Goal: Task Accomplishment & Management: Manage account settings

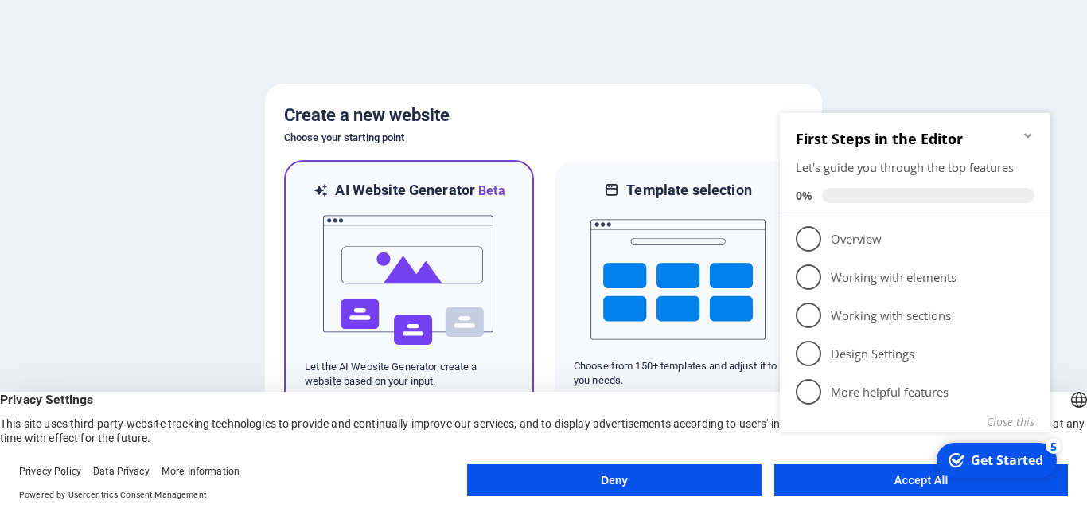
click at [392, 256] on img at bounding box center [409, 280] width 175 height 159
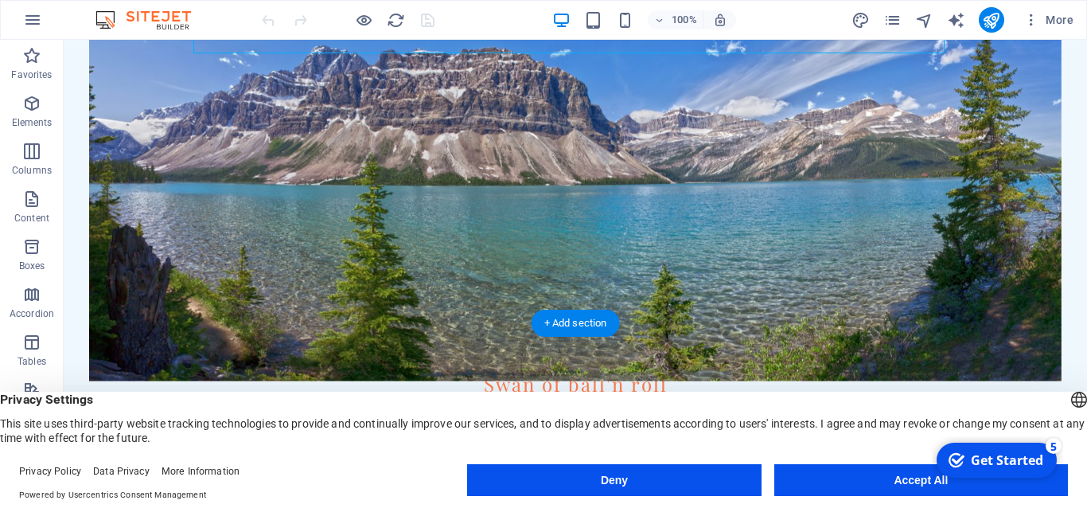
scroll to position [406, 0]
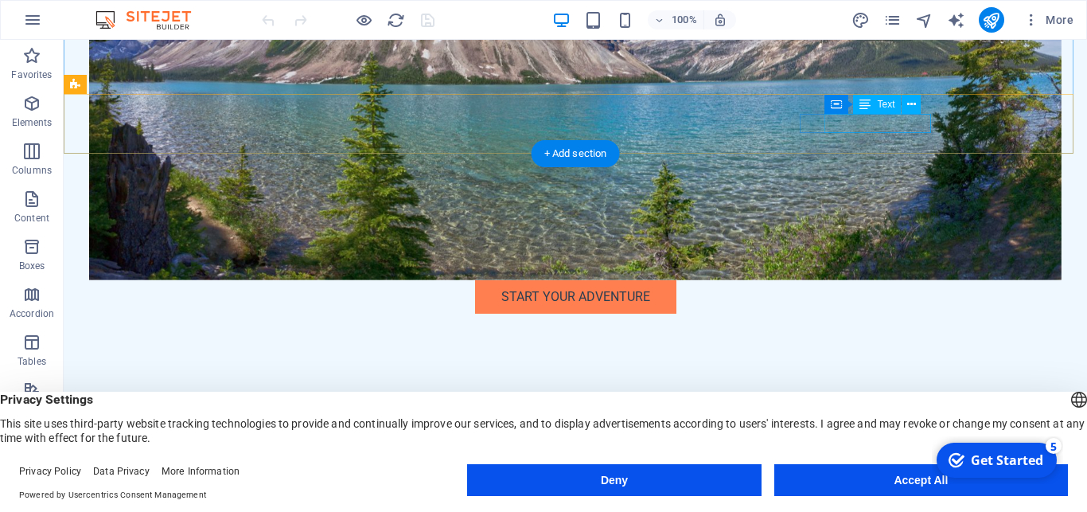
click at [418, 471] on link "[EMAIL_ADDRESS][DOMAIN_NAME]" at bounding box center [317, 478] width 201 height 15
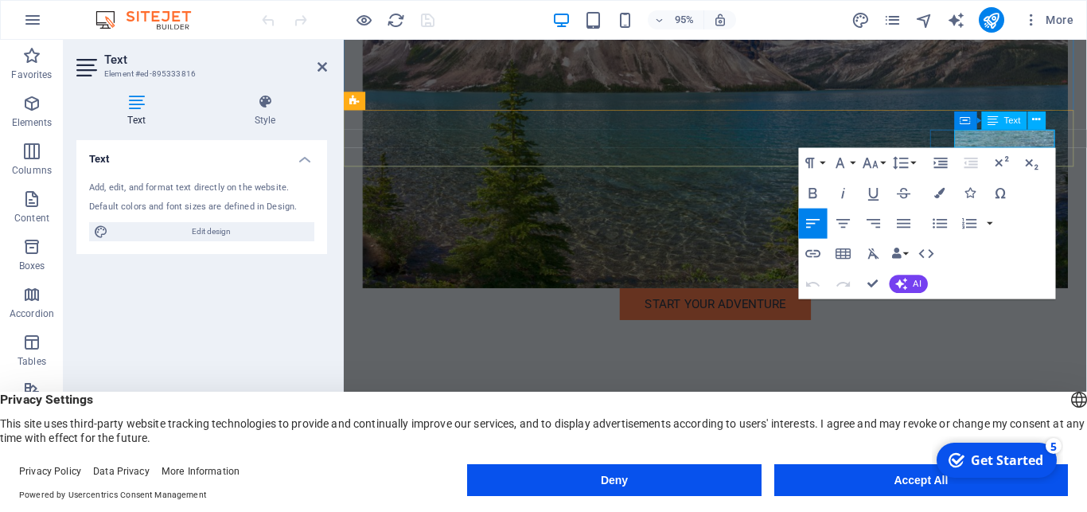
click at [571, 493] on link "[EMAIL_ADDRESS][DOMAIN_NAME]" at bounding box center [471, 500] width 201 height 15
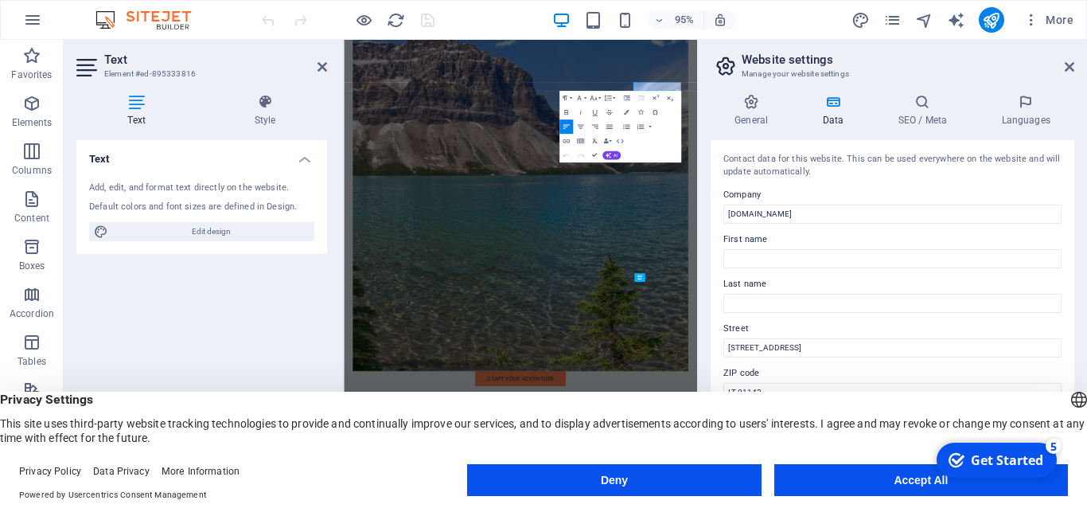
click at [974, 138] on div "General Data SEO / Meta Languages Website name [DOMAIN_NAME] Logo Drag files he…" at bounding box center [893, 284] width 364 height 380
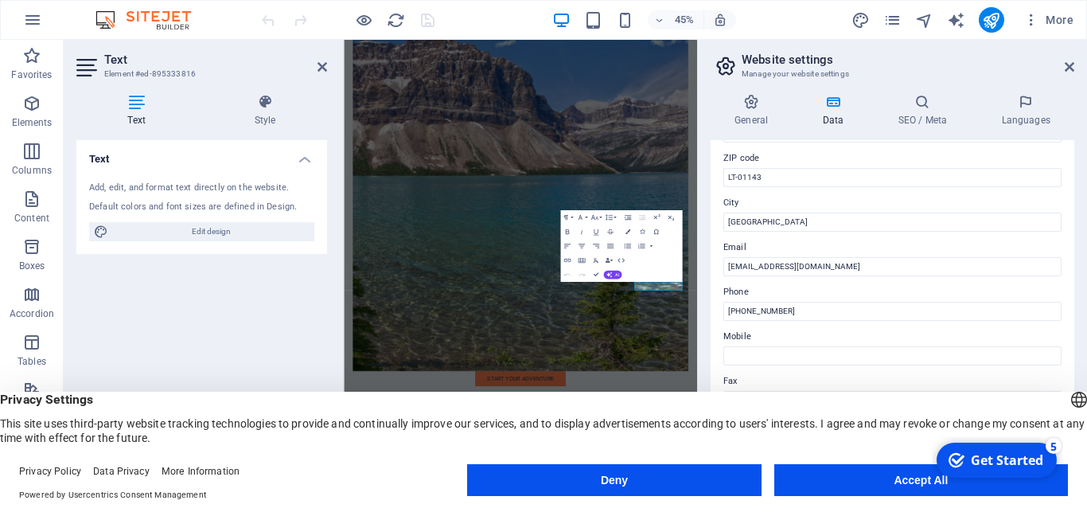
scroll to position [287, 0]
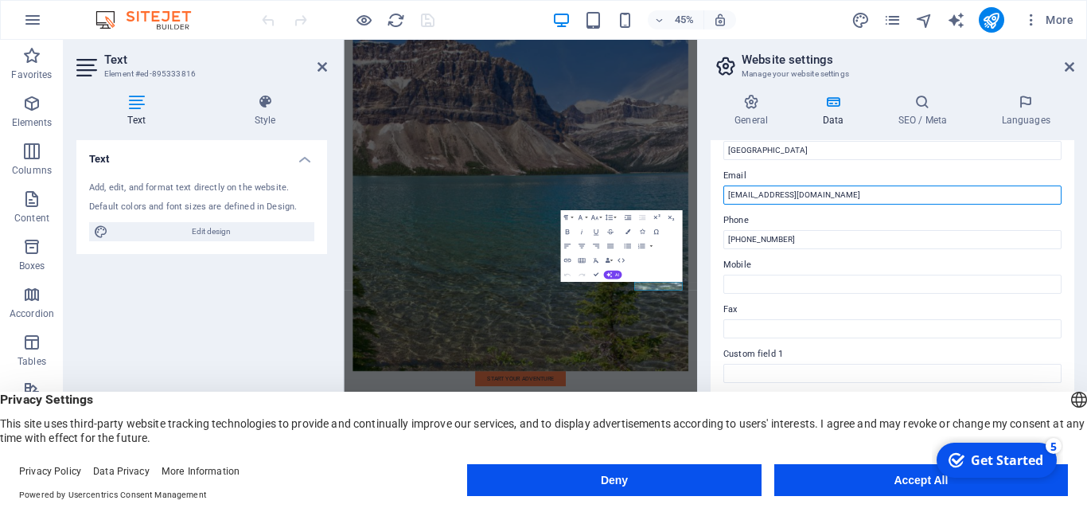
click at [741, 192] on input "[EMAIL_ADDRESS][DOMAIN_NAME]" at bounding box center [892, 194] width 338 height 19
type input "[EMAIL_ADDRESS][DOMAIN_NAME]"
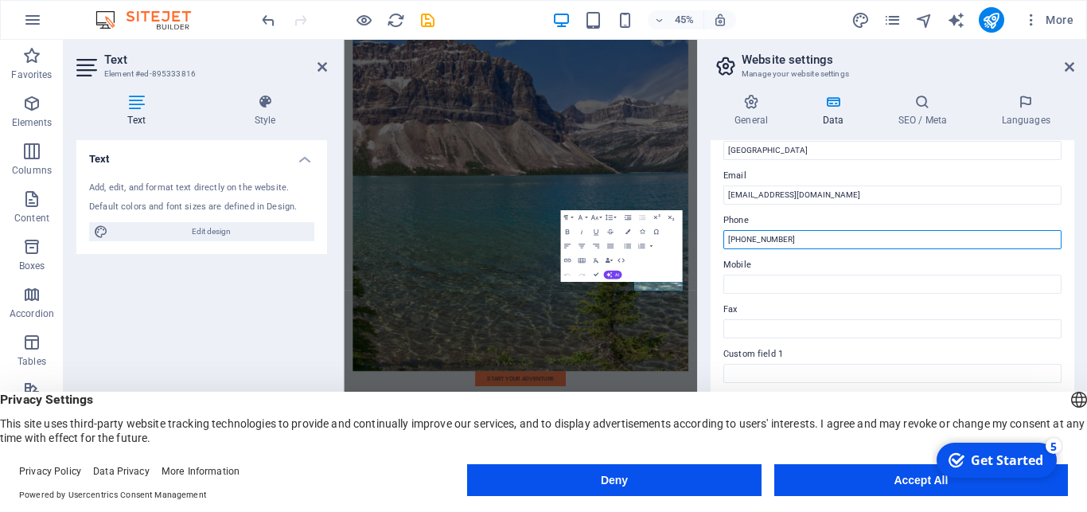
click at [786, 238] on input "[PHONE_NUMBER]" at bounding box center [892, 239] width 338 height 19
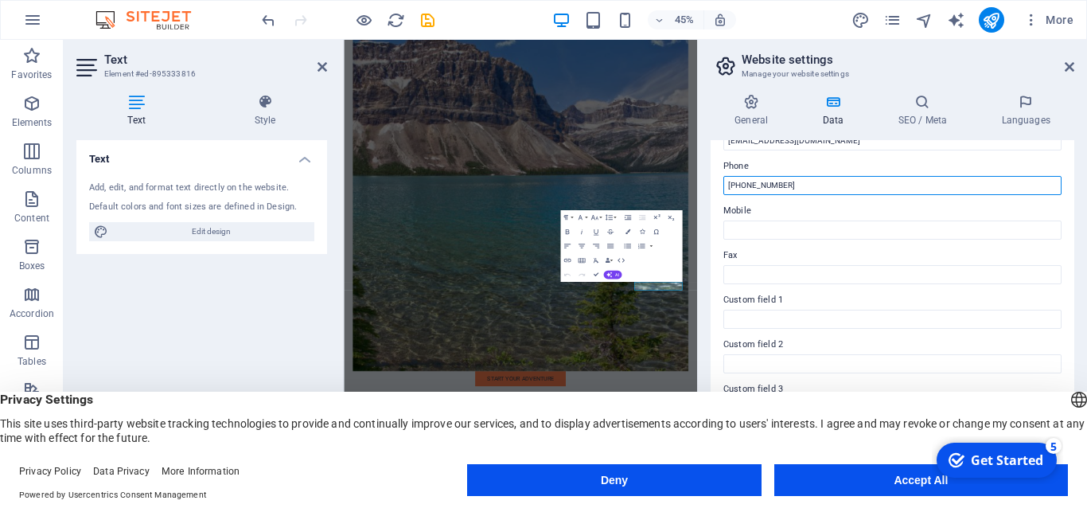
scroll to position [358, 0]
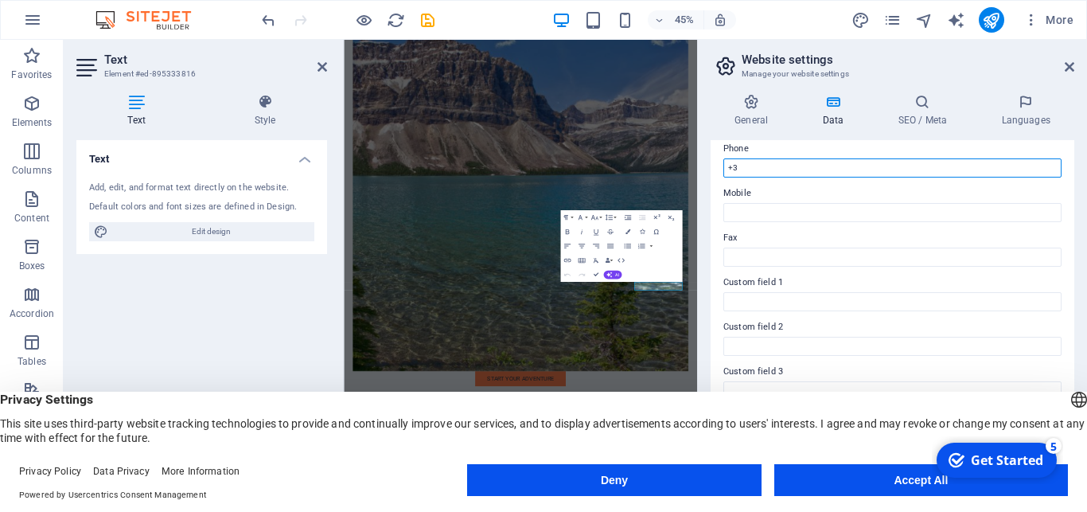
type input "+"
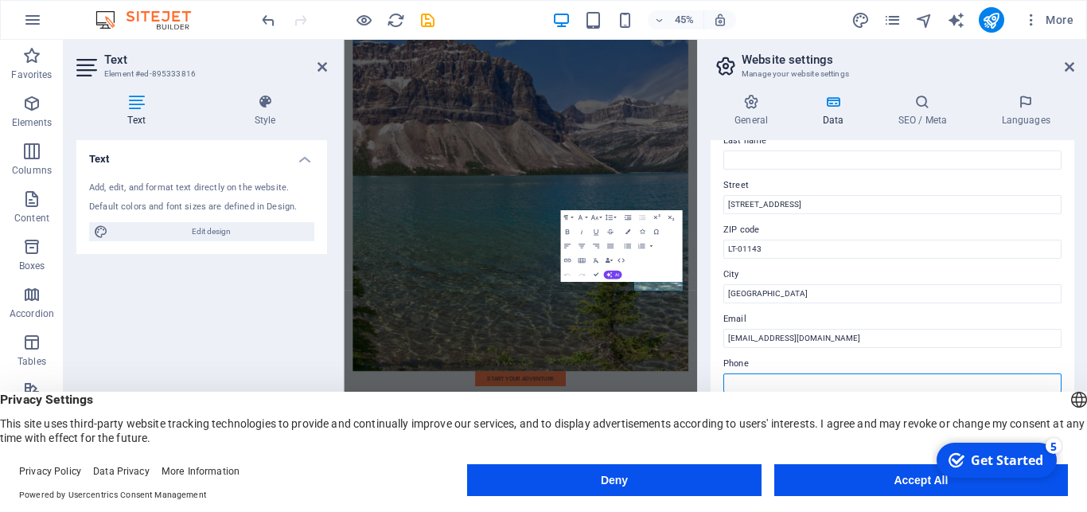
scroll to position [72, 0]
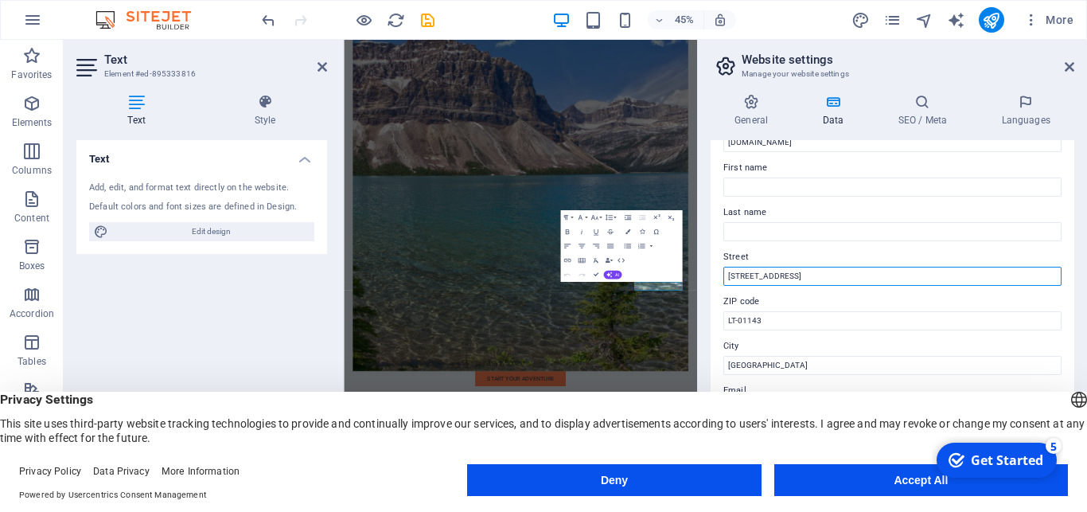
click at [790, 277] on input "[STREET_ADDRESS]" at bounding box center [892, 276] width 338 height 19
type input "1"
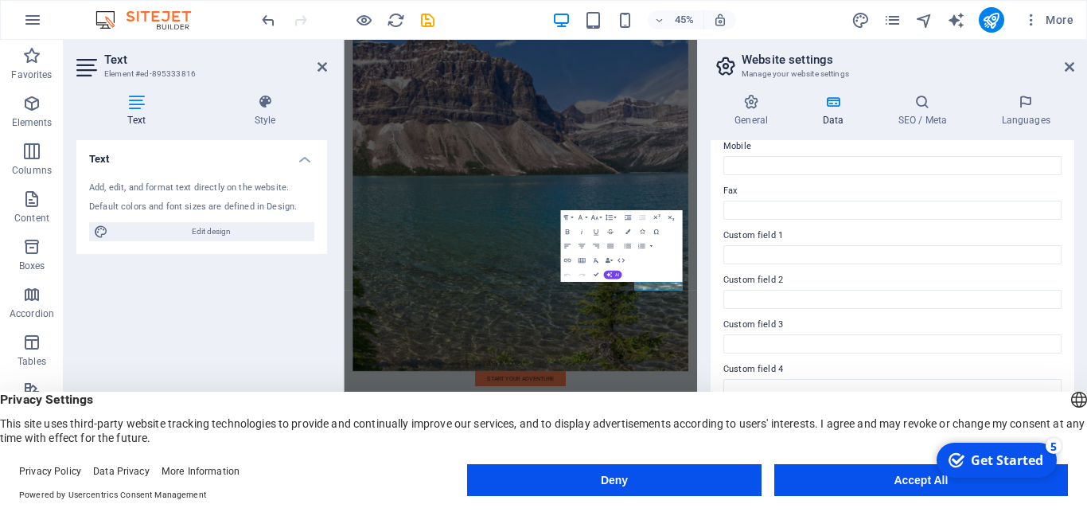
scroll to position [431, 0]
click at [625, 483] on button "Deny" at bounding box center [614, 480] width 294 height 32
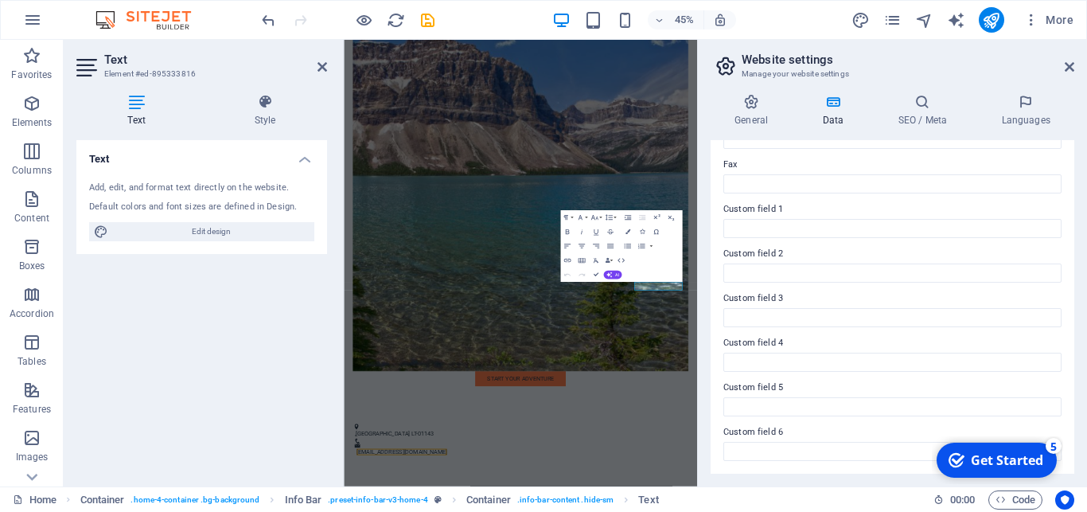
click at [1012, 461] on div "Get Started" at bounding box center [1007, 460] width 72 height 18
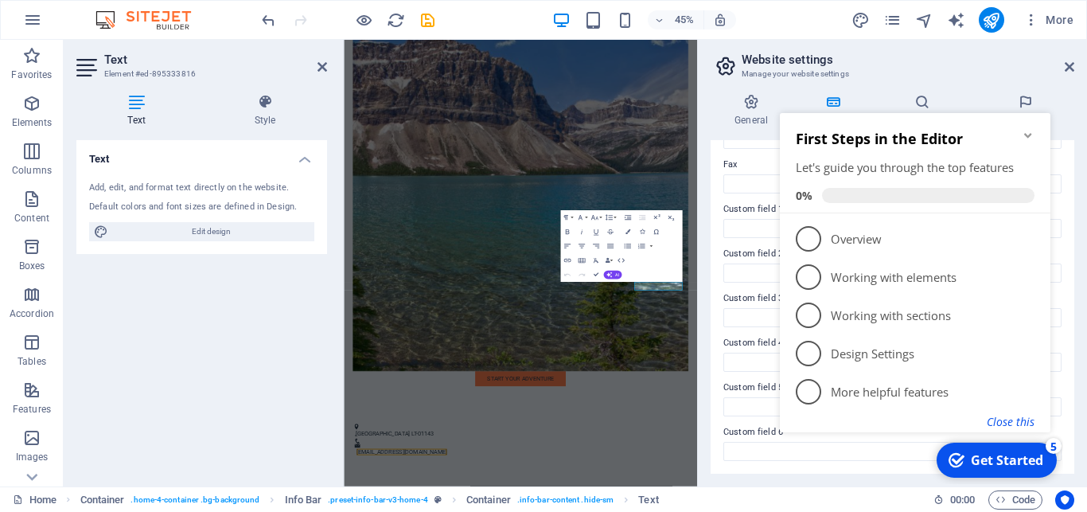
click at [1009, 424] on button "Close this" at bounding box center [1011, 421] width 48 height 15
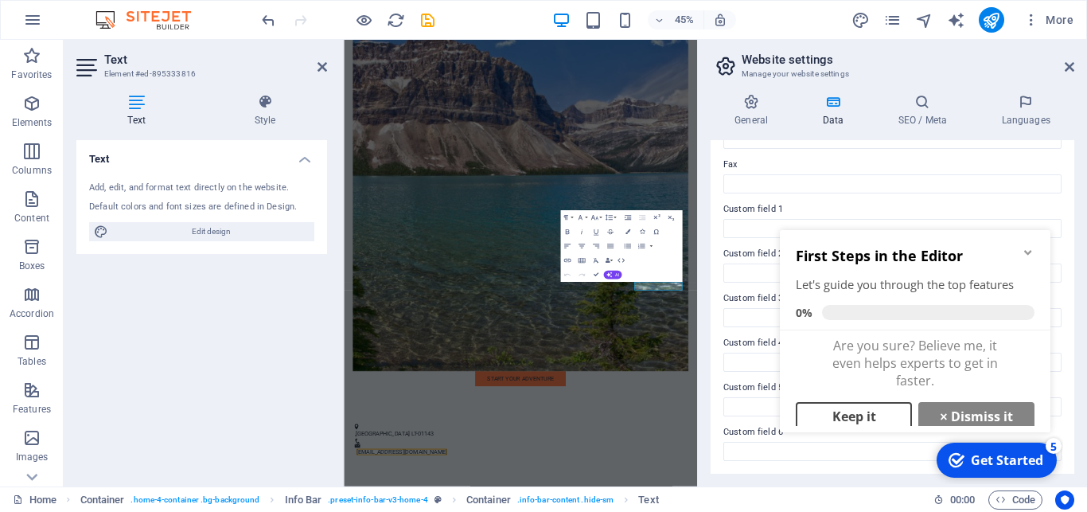
click at [850, 412] on link "Keep it" at bounding box center [854, 416] width 116 height 29
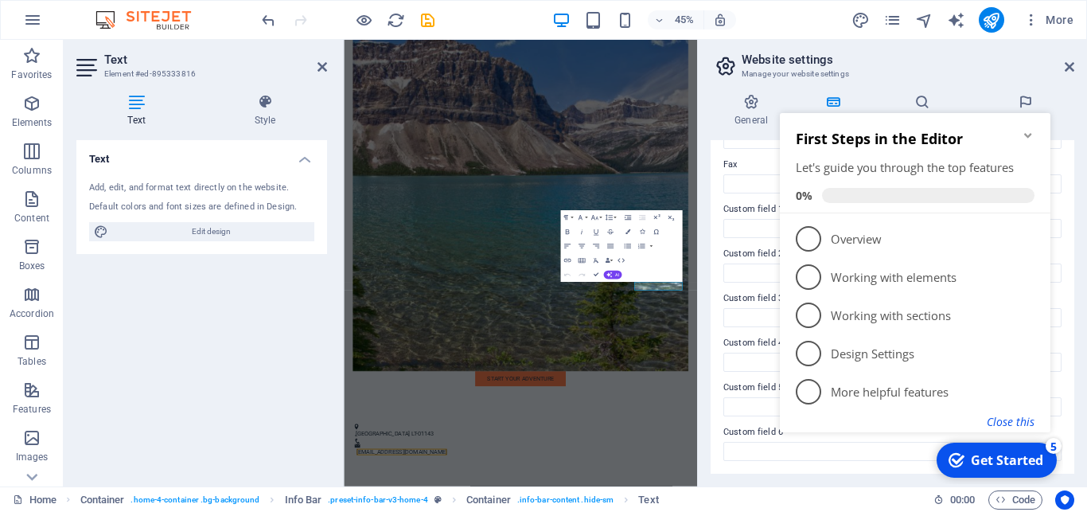
click at [1013, 420] on button "Close this" at bounding box center [1011, 421] width 48 height 15
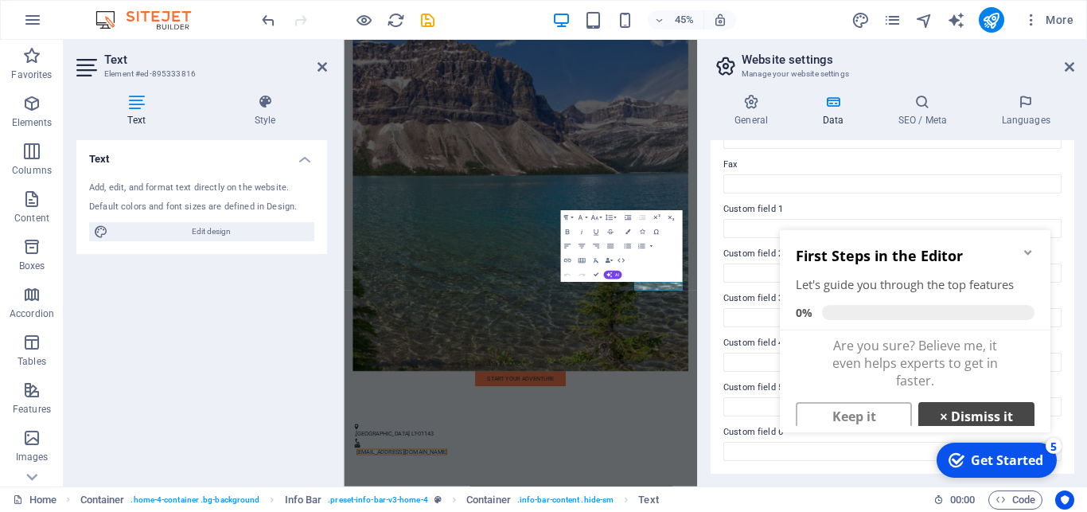
click at [965, 415] on link "× Dismiss it" at bounding box center [976, 416] width 116 height 29
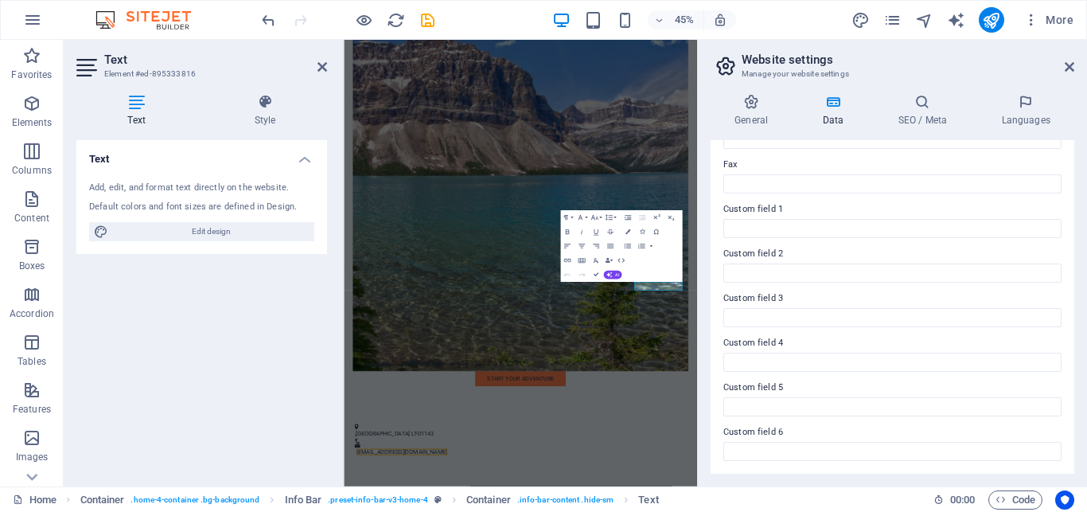
click at [902, 482] on div "General Data SEO / Meta Languages Website name [DOMAIN_NAME] Logo Drag files he…" at bounding box center [892, 283] width 389 height 405
drag, startPoint x: 925, startPoint y: 478, endPoint x: 1012, endPoint y: 472, distance: 86.9
click at [1012, 472] on div "General Data SEO / Meta Languages Website name [DOMAIN_NAME] Logo Drag files he…" at bounding box center [892, 283] width 389 height 405
click at [1035, 18] on icon "button" at bounding box center [1032, 20] width 16 height 16
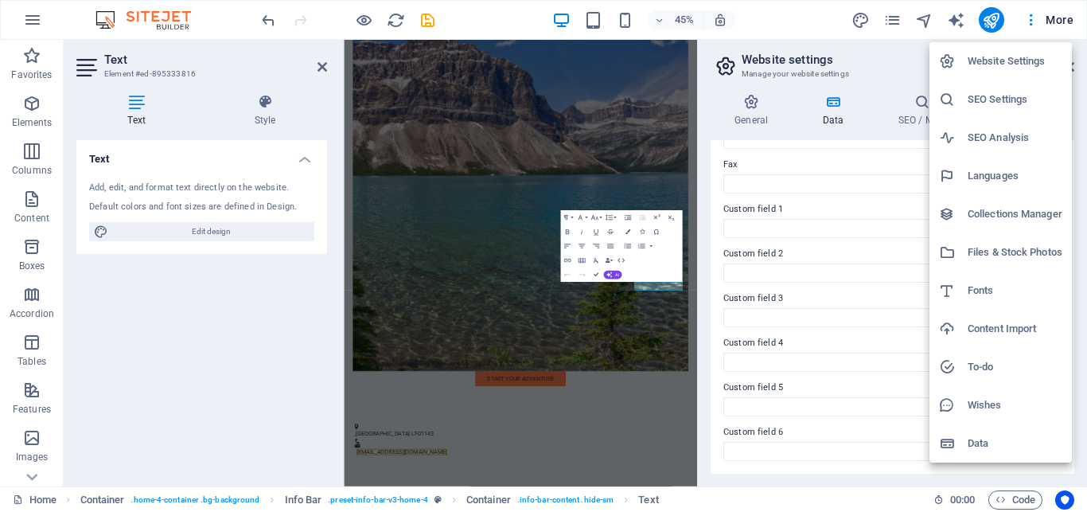
click at [392, 19] on div at bounding box center [543, 256] width 1087 height 512
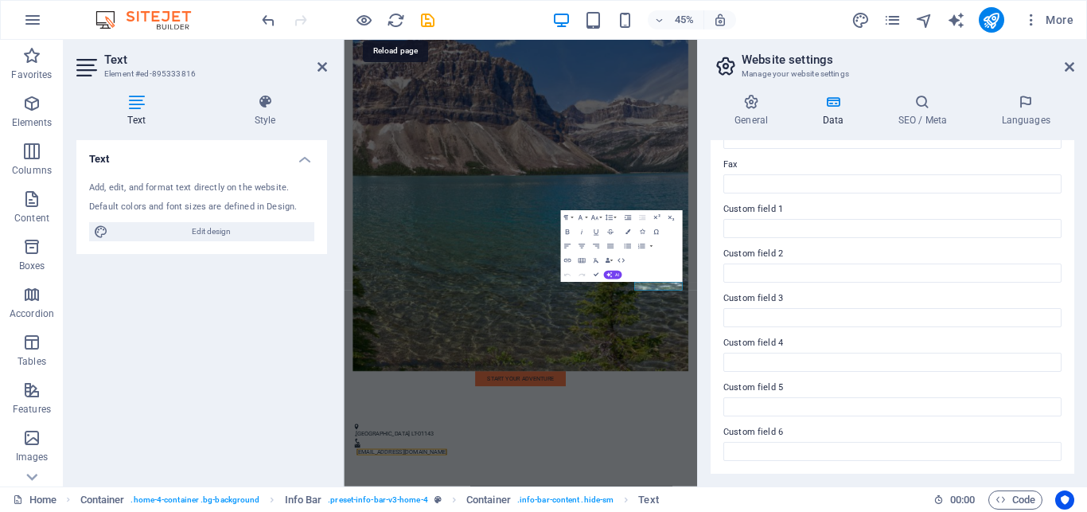
click at [392, 19] on icon "reload" at bounding box center [396, 20] width 18 height 18
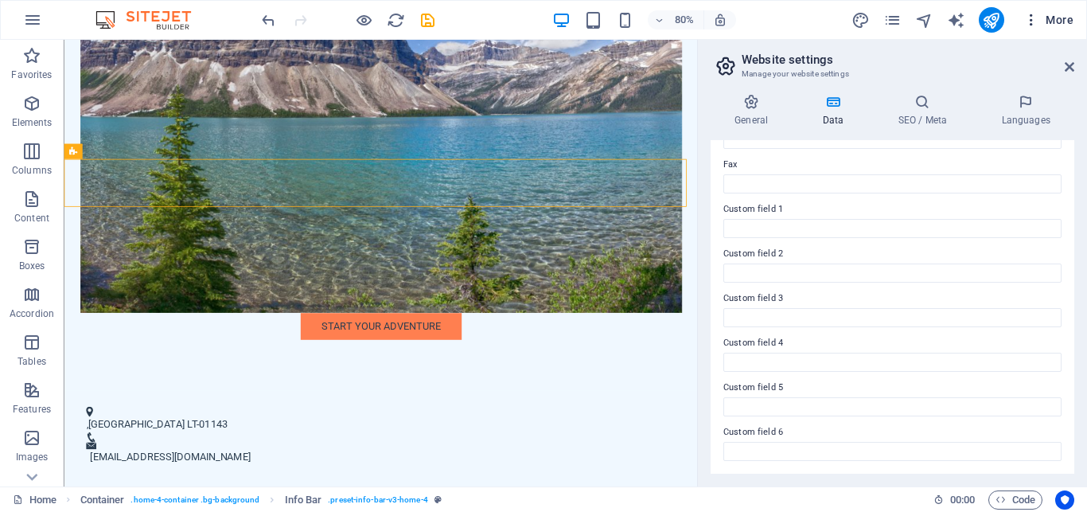
click at [1061, 18] on span "More" at bounding box center [1049, 20] width 50 height 16
